Goal: Transaction & Acquisition: Purchase product/service

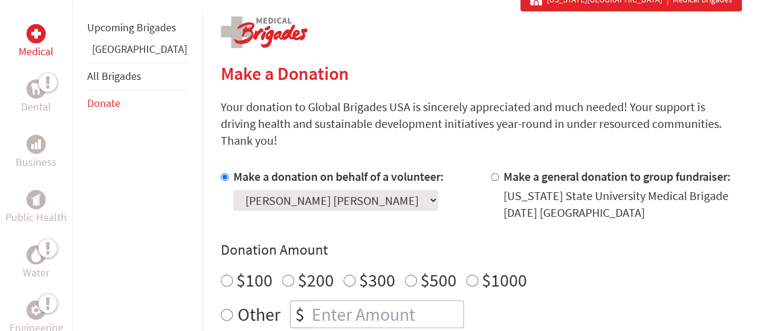
scroll to position [307, 0]
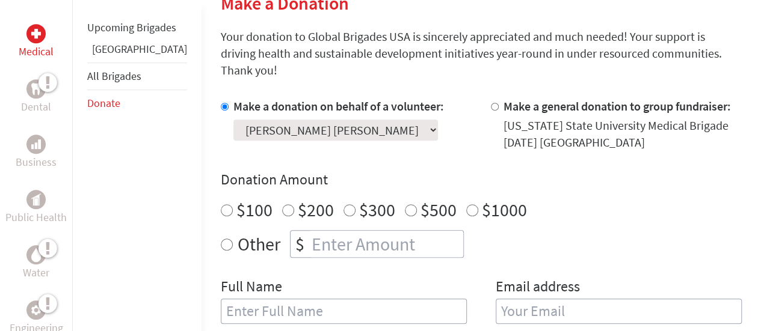
radio input "true"
click at [354, 232] on input "number" at bounding box center [386, 244] width 154 height 26
type input "400"
click at [357, 252] on div "Make a donation on behalf of a volunteer: Select a volunteer... Addison Castill…" at bounding box center [481, 218] width 521 height 241
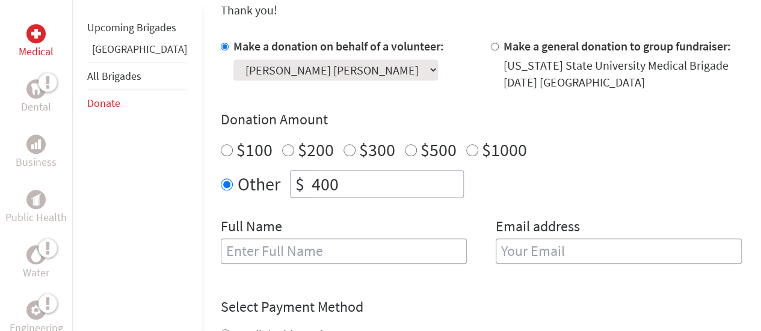
scroll to position [384, 0]
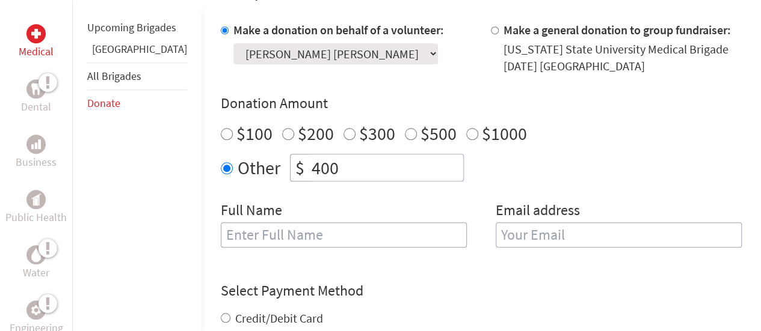
click at [334, 223] on input "text" at bounding box center [344, 235] width 246 height 25
type input "[PERSON_NAME] [PERSON_NAME]"
click at [532, 223] on input "email" at bounding box center [619, 235] width 246 height 25
type input "jenksal@oregonstate.edu"
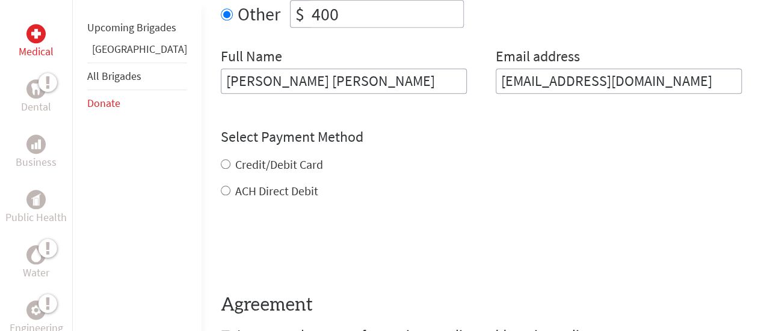
scroll to position [538, 0]
click at [221, 156] on div "Credit/Debit Card ACH Direct Debit" at bounding box center [481, 177] width 521 height 43
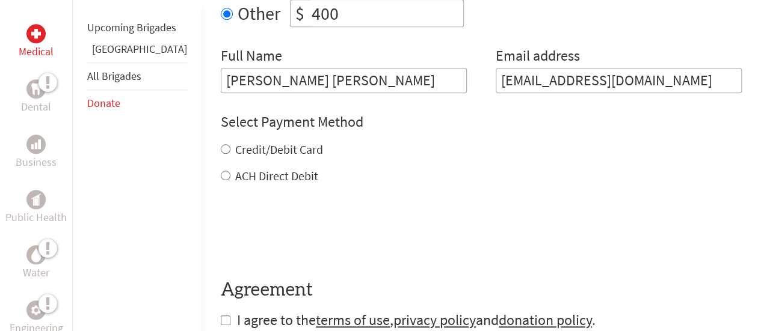
click at [221, 144] on input "Credit/Debit Card" at bounding box center [226, 149] width 10 height 10
radio input "true"
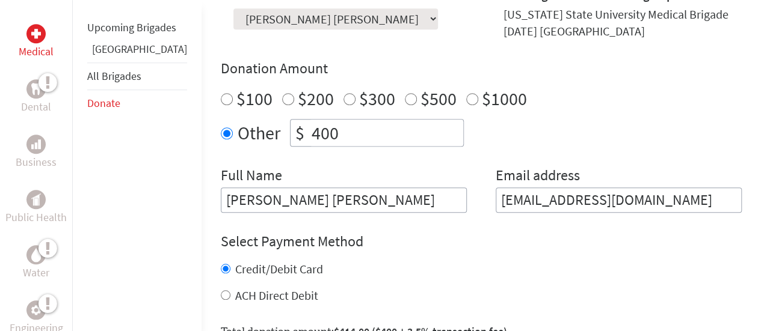
scroll to position [418, 0]
click at [309, 120] on input "400" at bounding box center [386, 133] width 154 height 26
type input "300"
click at [301, 147] on div "Make a donation on behalf of a volunteer: Select a volunteer... Addison Castill…" at bounding box center [481, 100] width 521 height 226
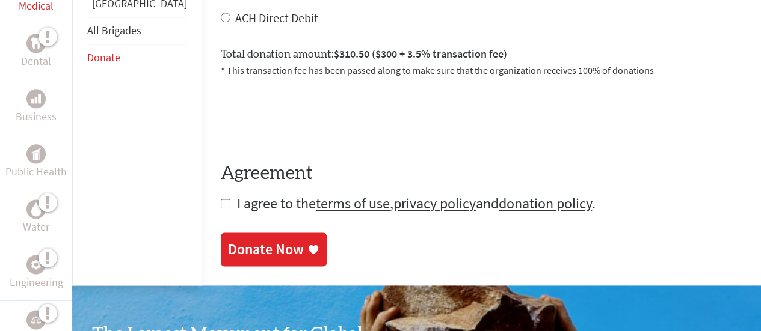
scroll to position [697, 0]
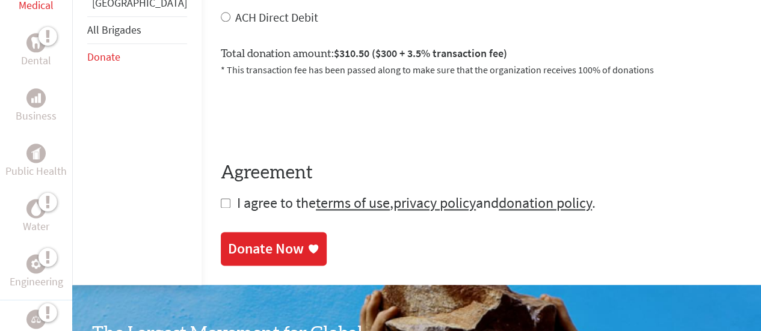
click at [221, 198] on input "checkbox" at bounding box center [226, 203] width 10 height 10
checkbox input "true"
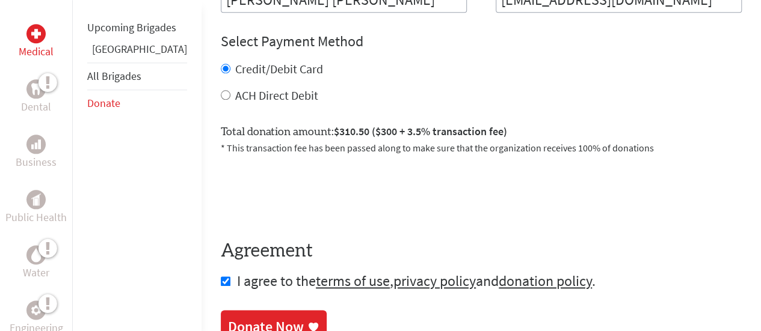
scroll to position [447, 0]
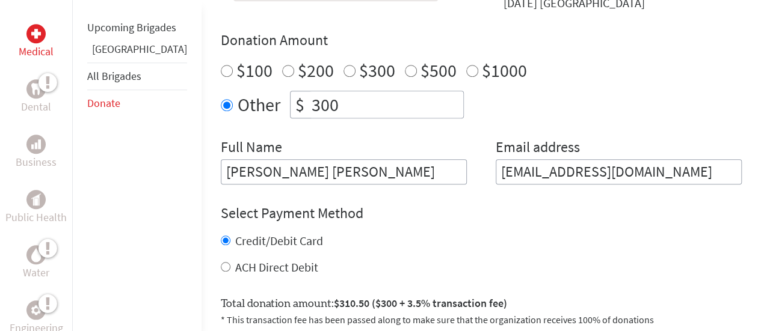
click at [282, 65] on input "$200" at bounding box center [288, 71] width 12 height 12
radio input "true"
click at [309, 91] on input "300" at bounding box center [386, 104] width 154 height 26
click at [309, 91] on input "200" at bounding box center [386, 104] width 154 height 26
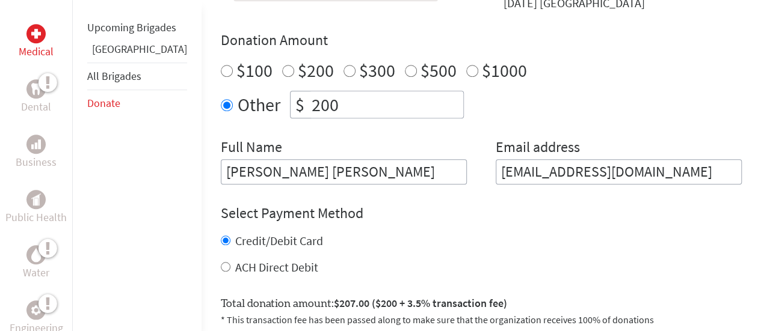
type input "200"
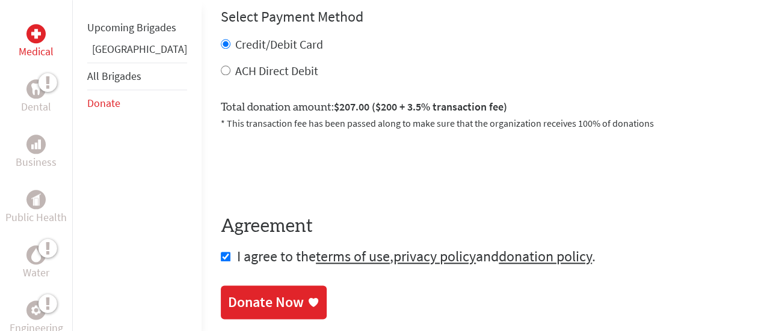
scroll to position [657, 0]
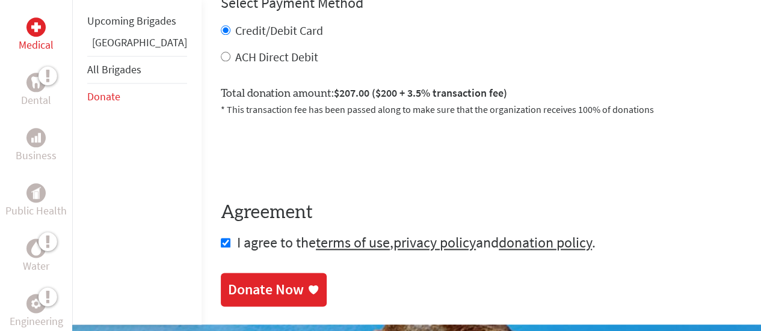
click at [251, 280] on div "Donate Now" at bounding box center [266, 289] width 76 height 19
